Goal: Information Seeking & Learning: Learn about a topic

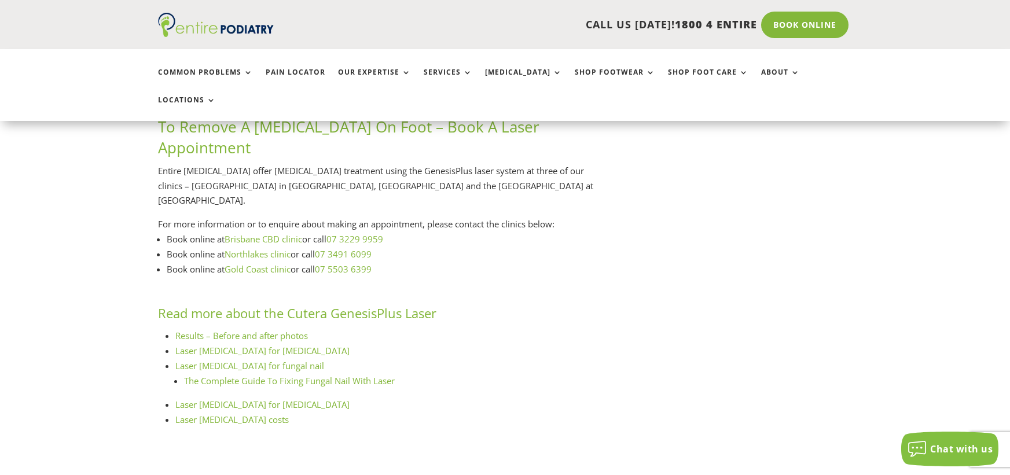
scroll to position [2777, 0]
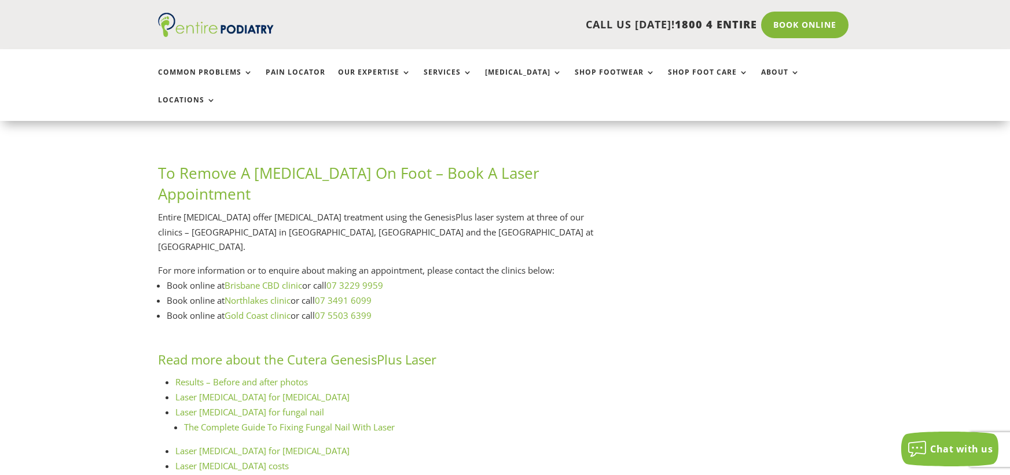
click at [203, 445] on link "Laser podiatry for psoriasis" at bounding box center [262, 451] width 174 height 12
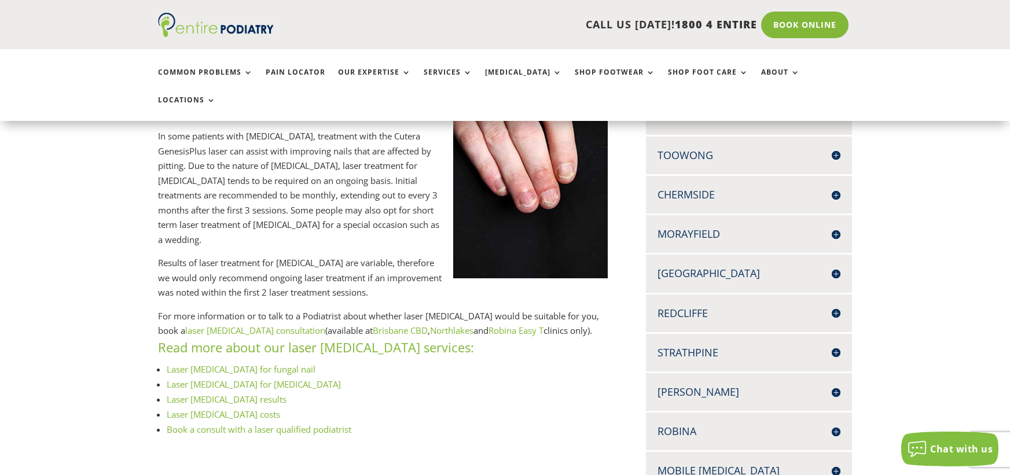
scroll to position [324, 0]
click at [268, 364] on link "Laser [MEDICAL_DATA] for fungal nail" at bounding box center [241, 370] width 149 height 12
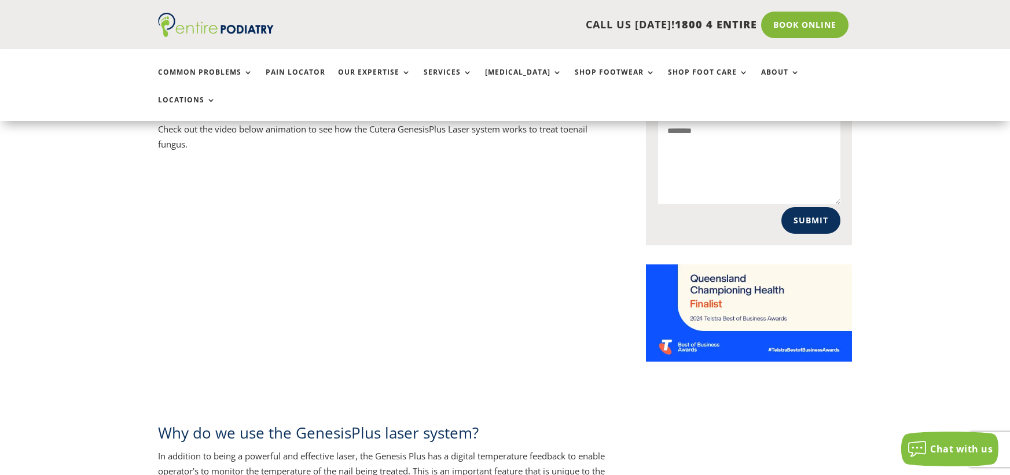
scroll to position [833, 0]
